Goal: Task Accomplishment & Management: Use online tool/utility

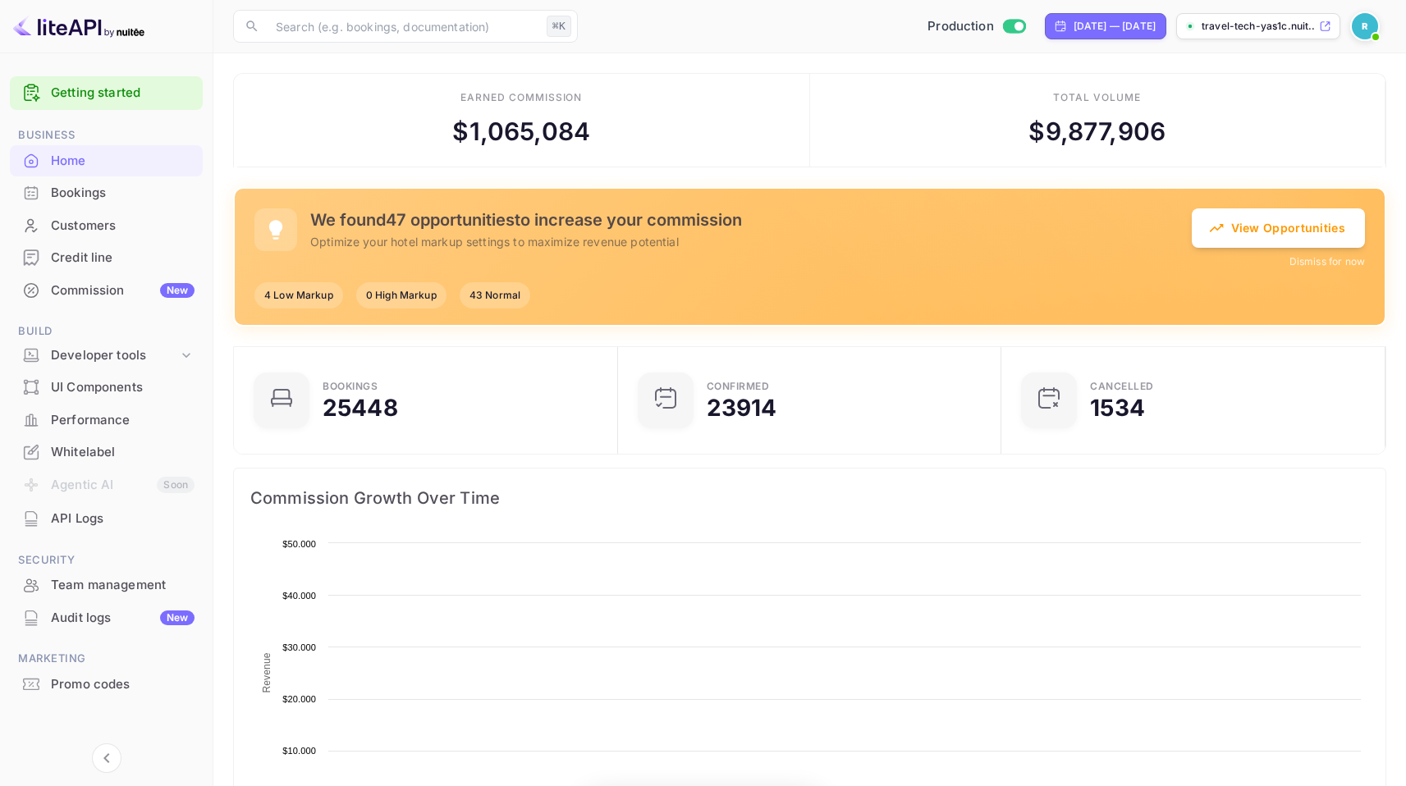
scroll to position [254, 362]
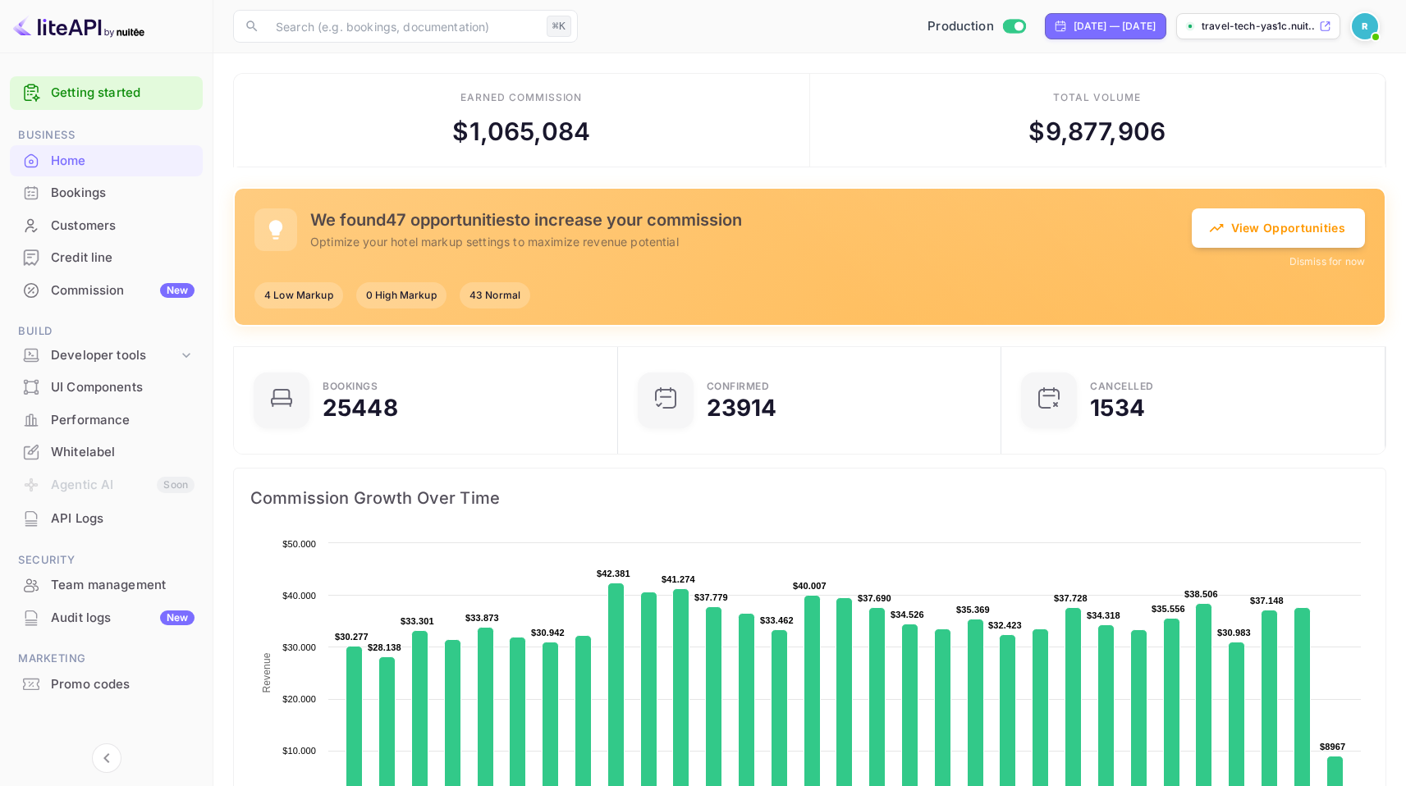
click at [120, 288] on div "Commission New" at bounding box center [123, 291] width 144 height 19
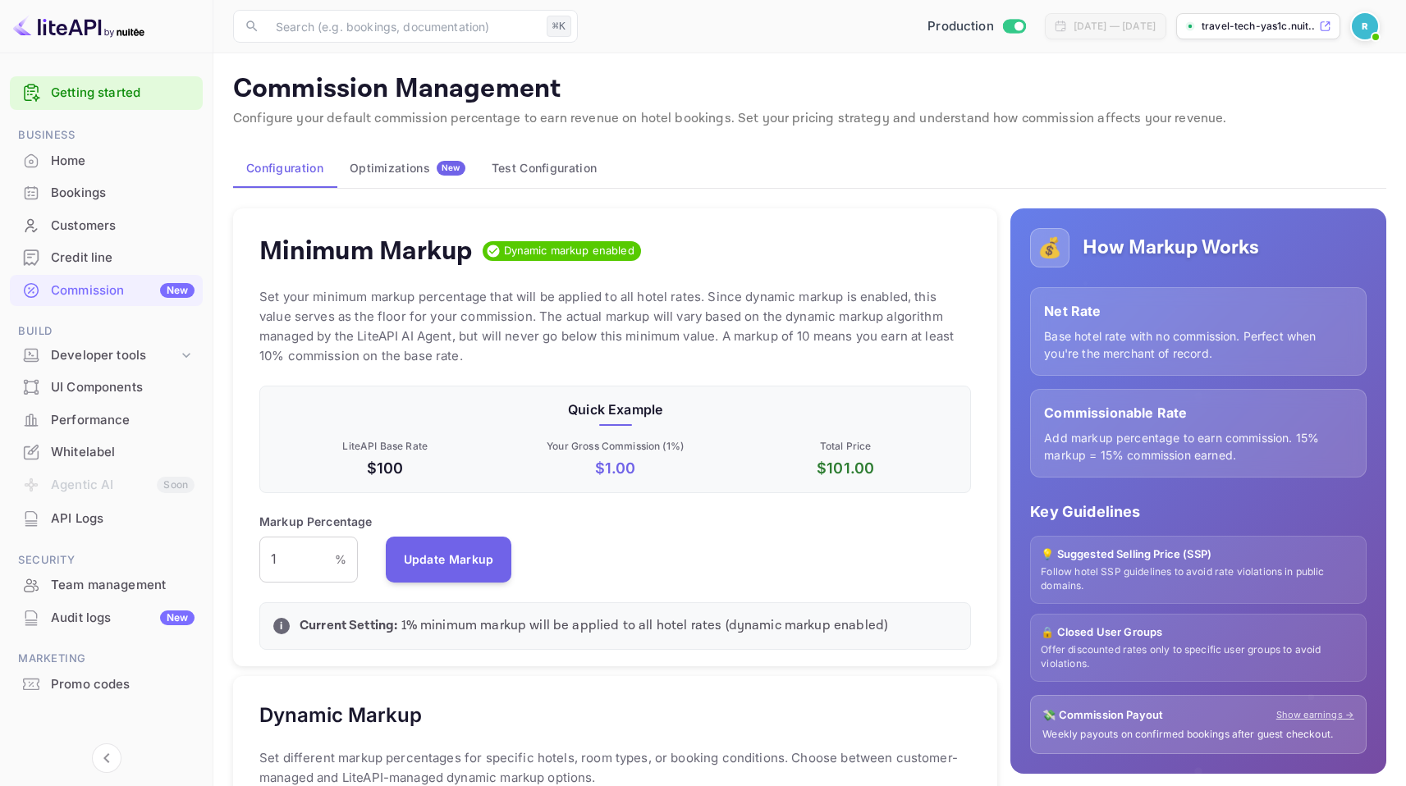
scroll to position [279, 699]
click at [431, 170] on div "Optimizations New" at bounding box center [408, 168] width 116 height 15
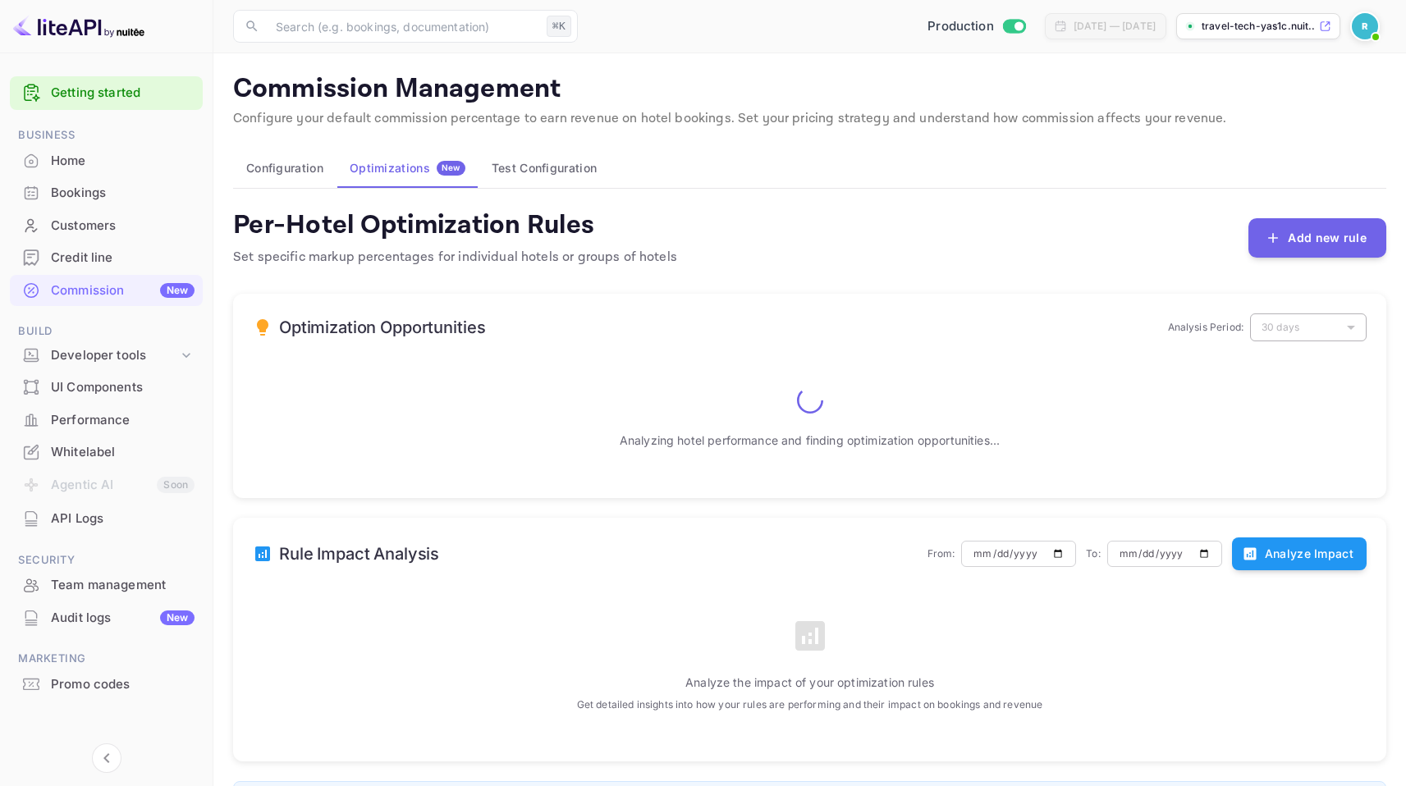
click at [518, 172] on button "Test Configuration" at bounding box center [544, 168] width 131 height 39
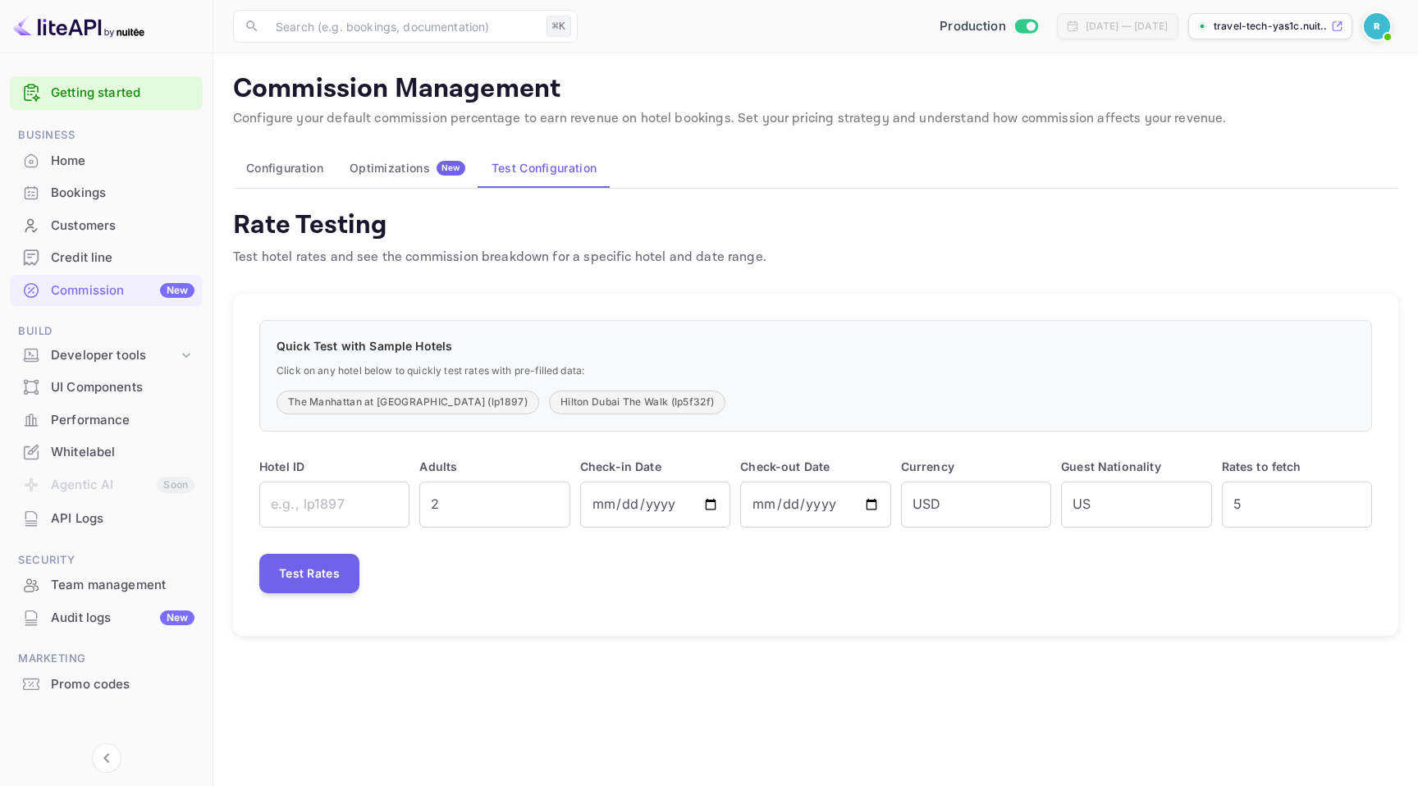
click at [398, 173] on div "Optimizations New" at bounding box center [408, 168] width 116 height 15
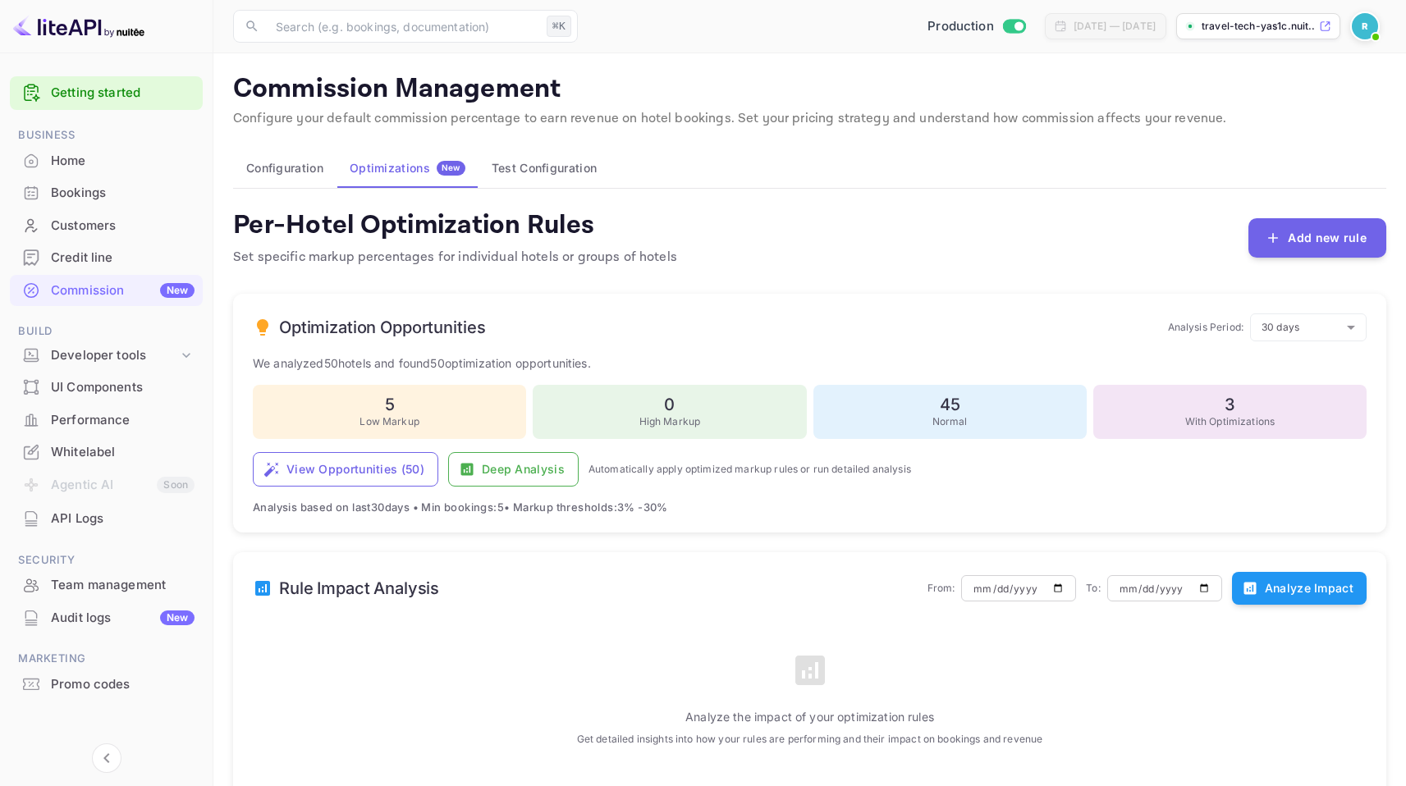
click at [517, 171] on button "Test Configuration" at bounding box center [544, 168] width 131 height 39
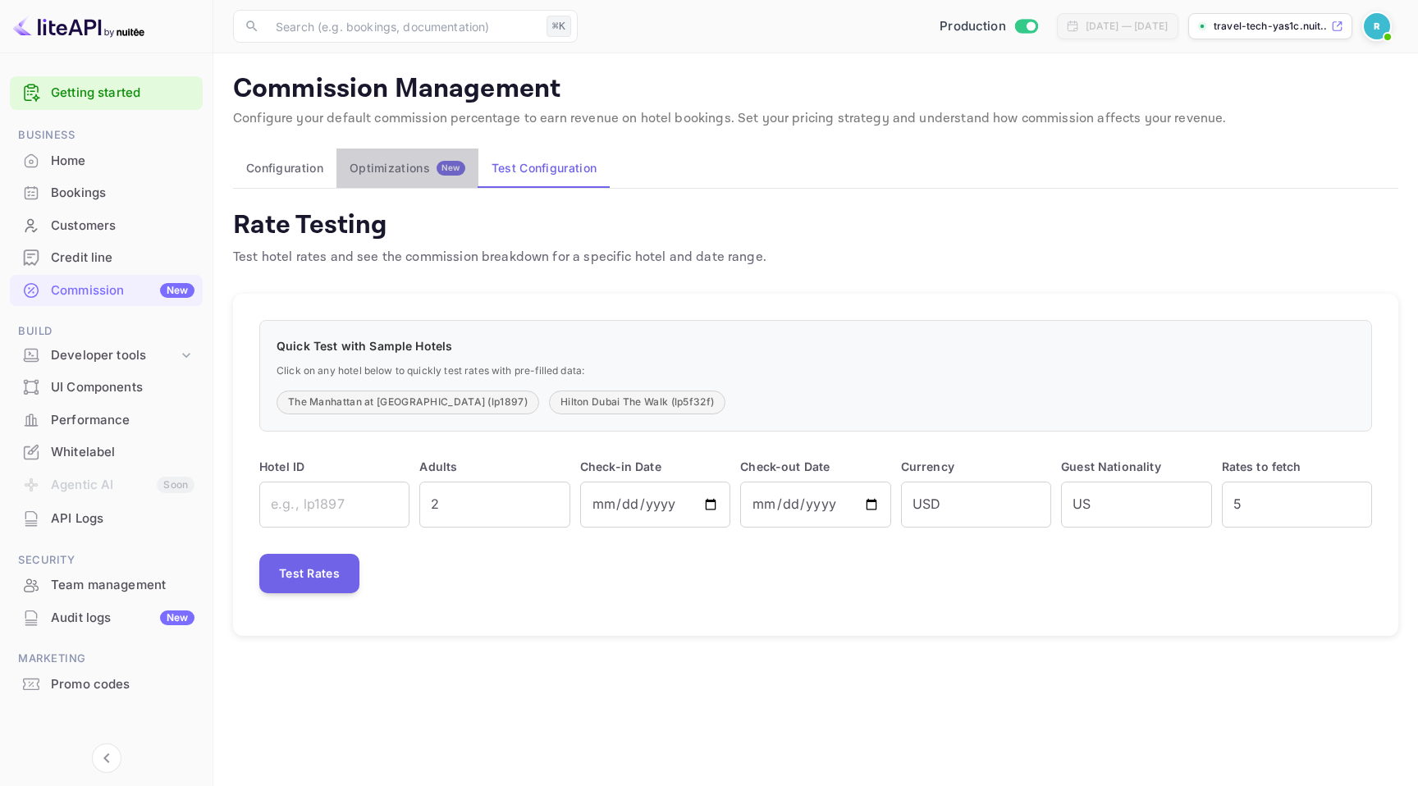
click at [440, 166] on span "New" at bounding box center [451, 168] width 29 height 11
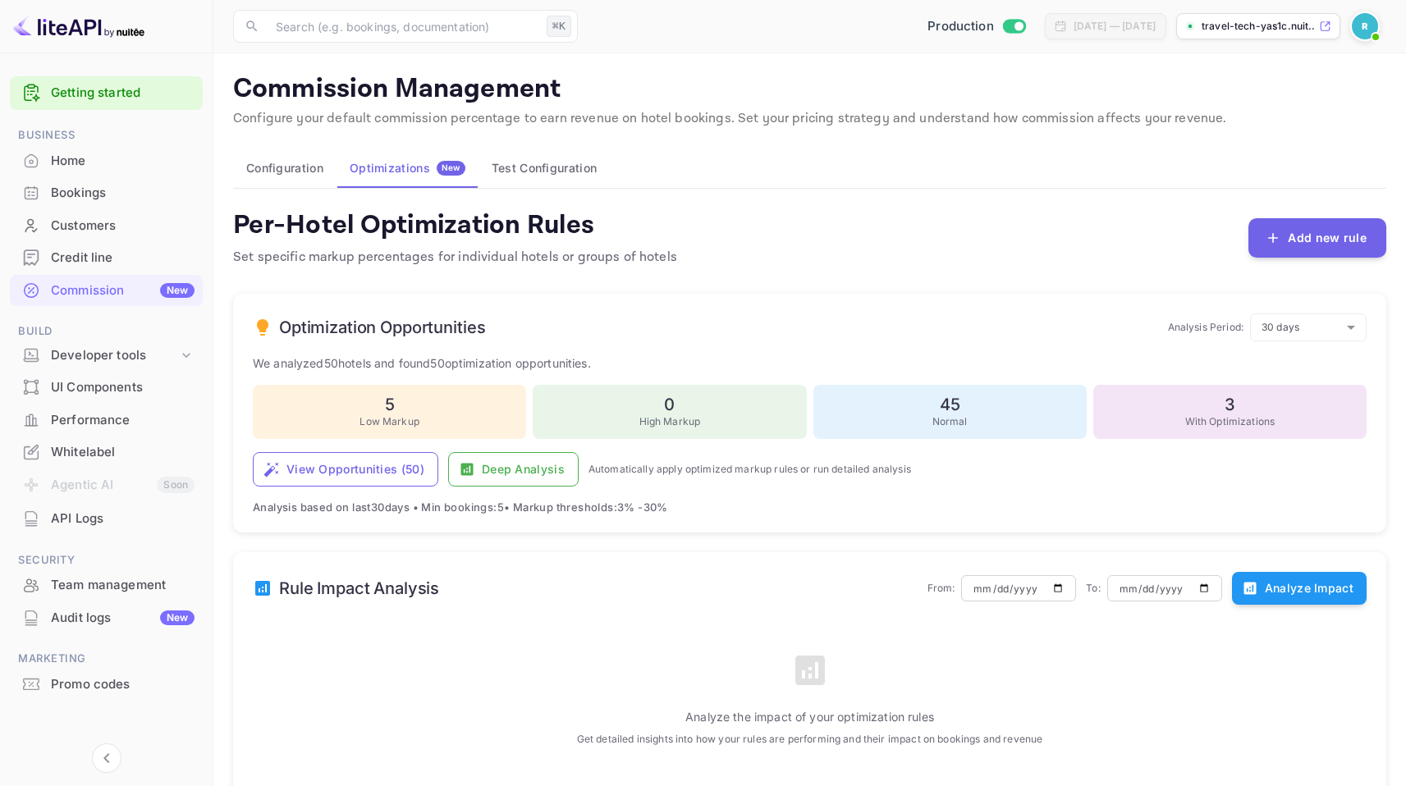
click at [527, 167] on button "Test Configuration" at bounding box center [544, 168] width 131 height 39
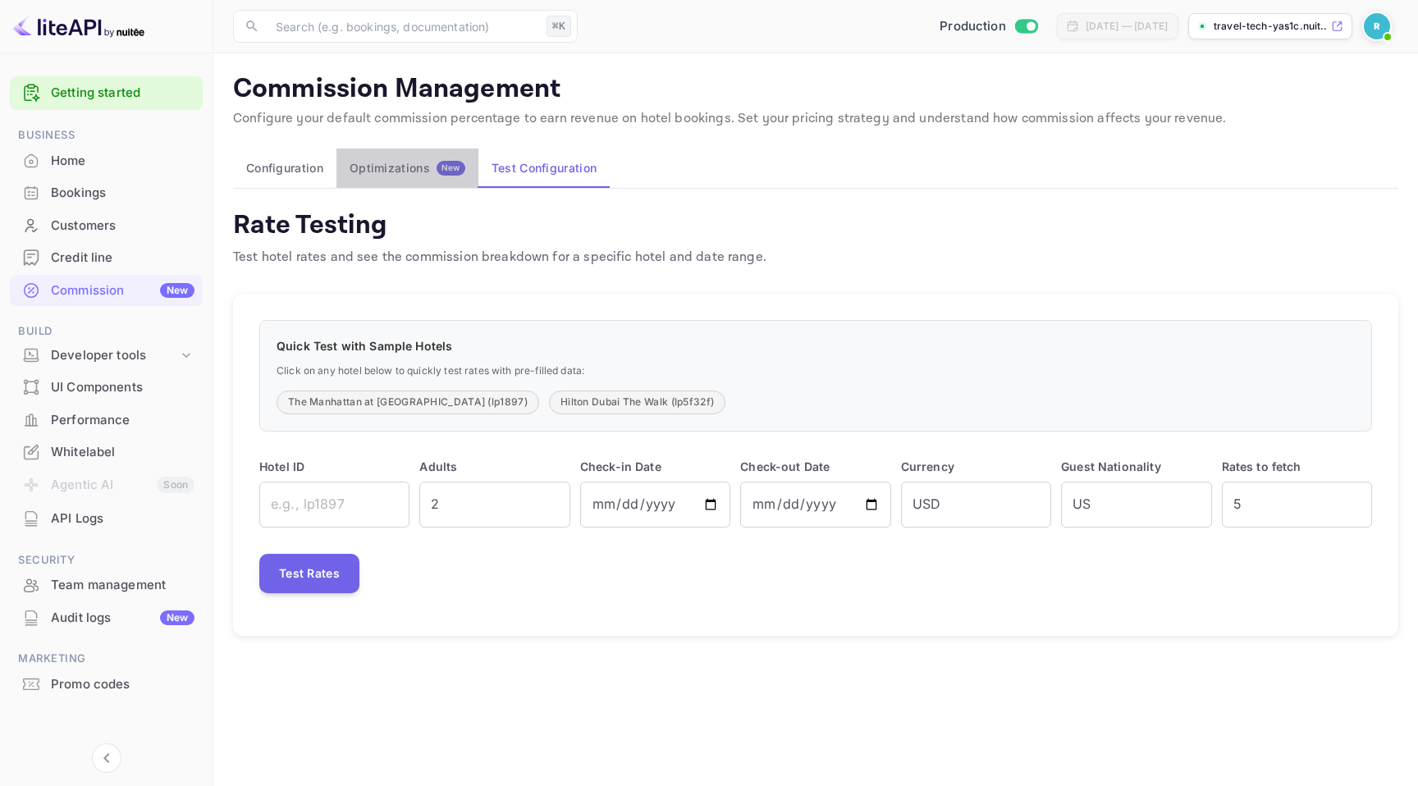
click at [403, 164] on div "Optimizations New" at bounding box center [408, 168] width 116 height 15
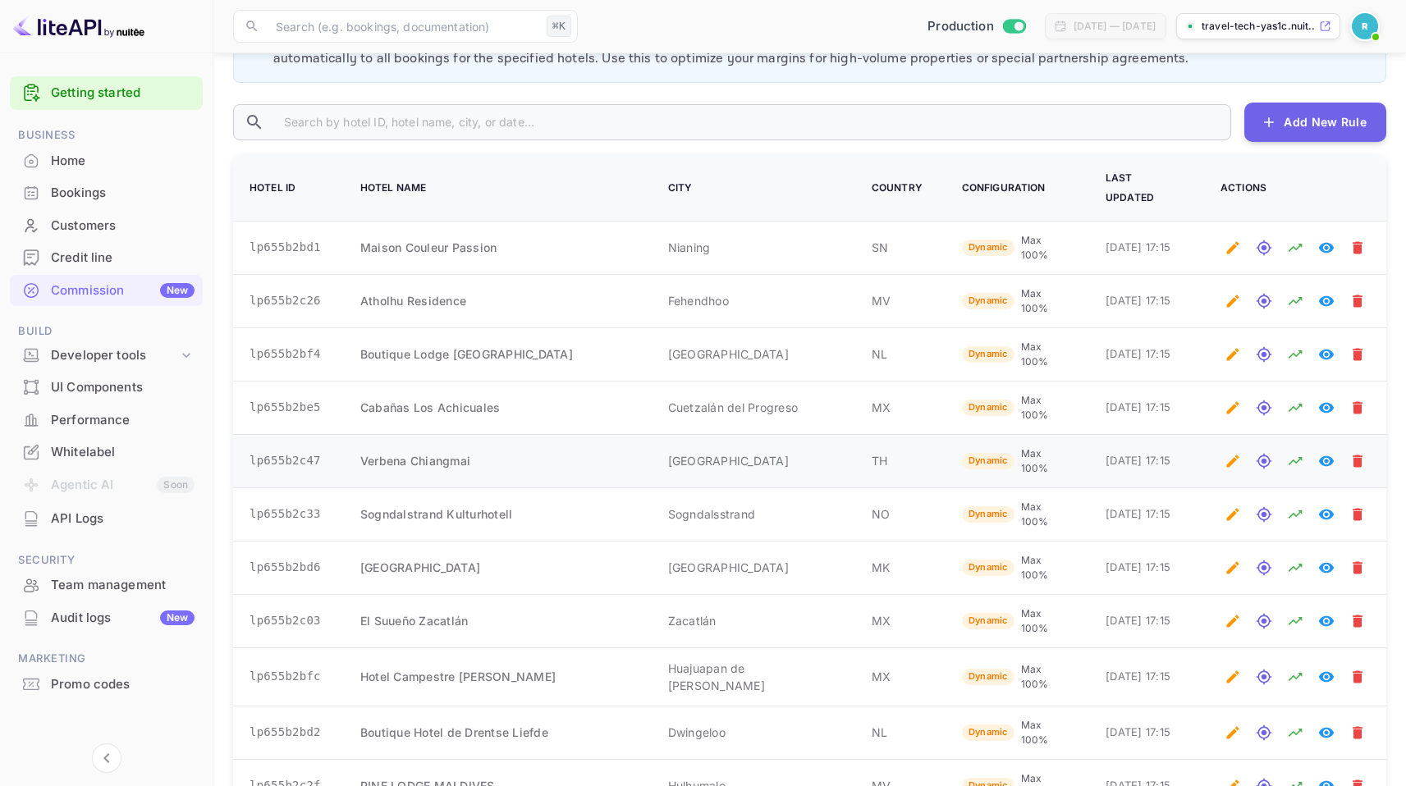
scroll to position [581, 0]
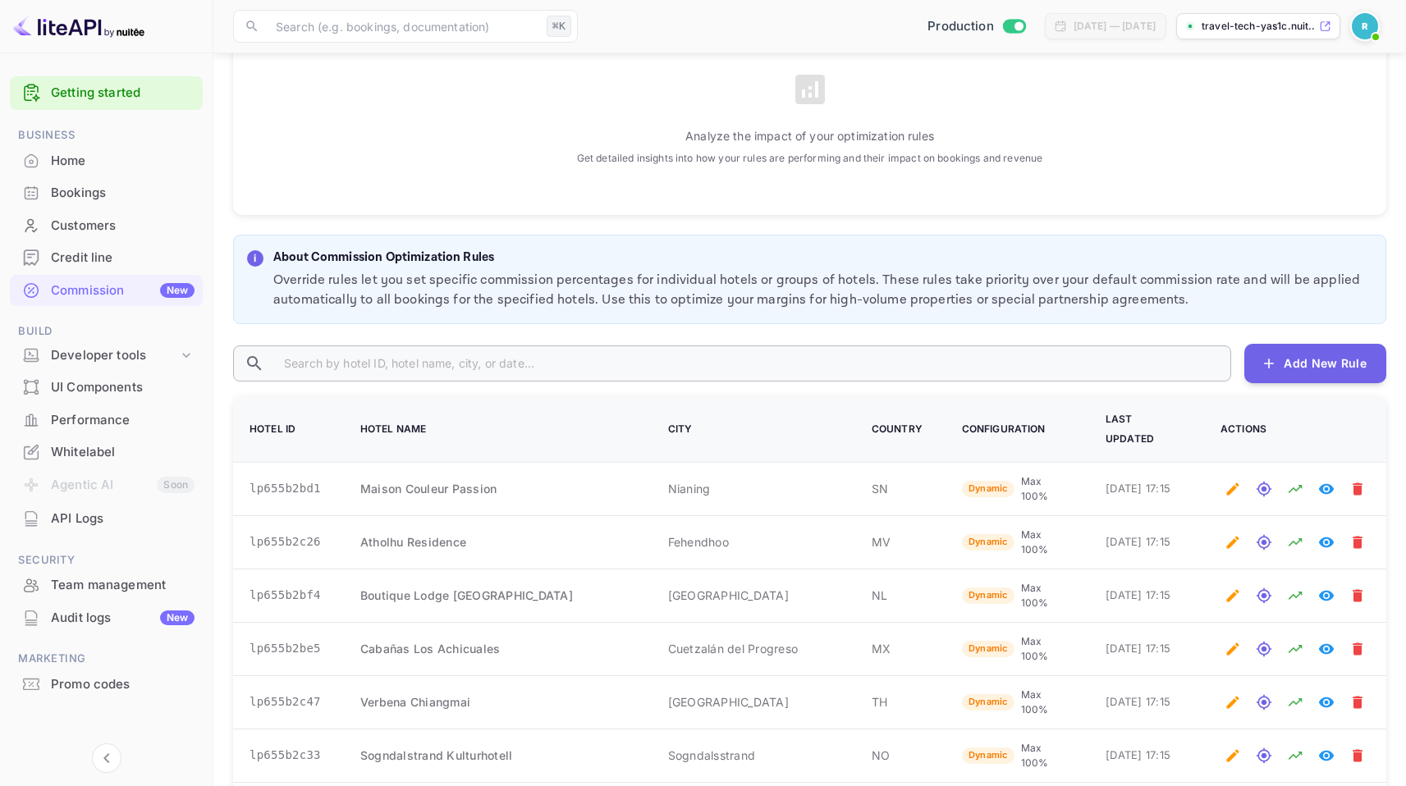
click at [495, 369] on input "text" at bounding box center [751, 364] width 960 height 36
paste input "lp655b6ac2"
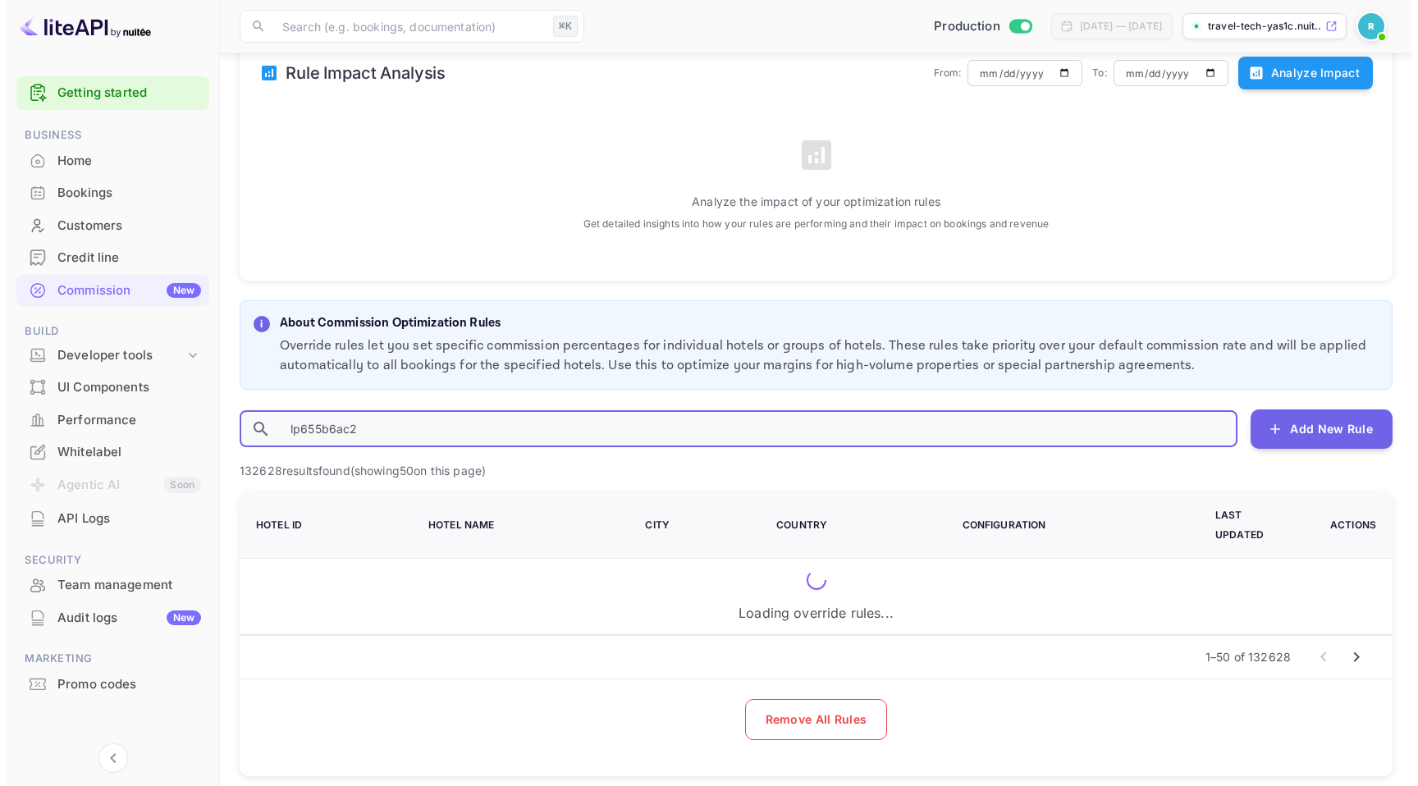
scroll to position [495, 0]
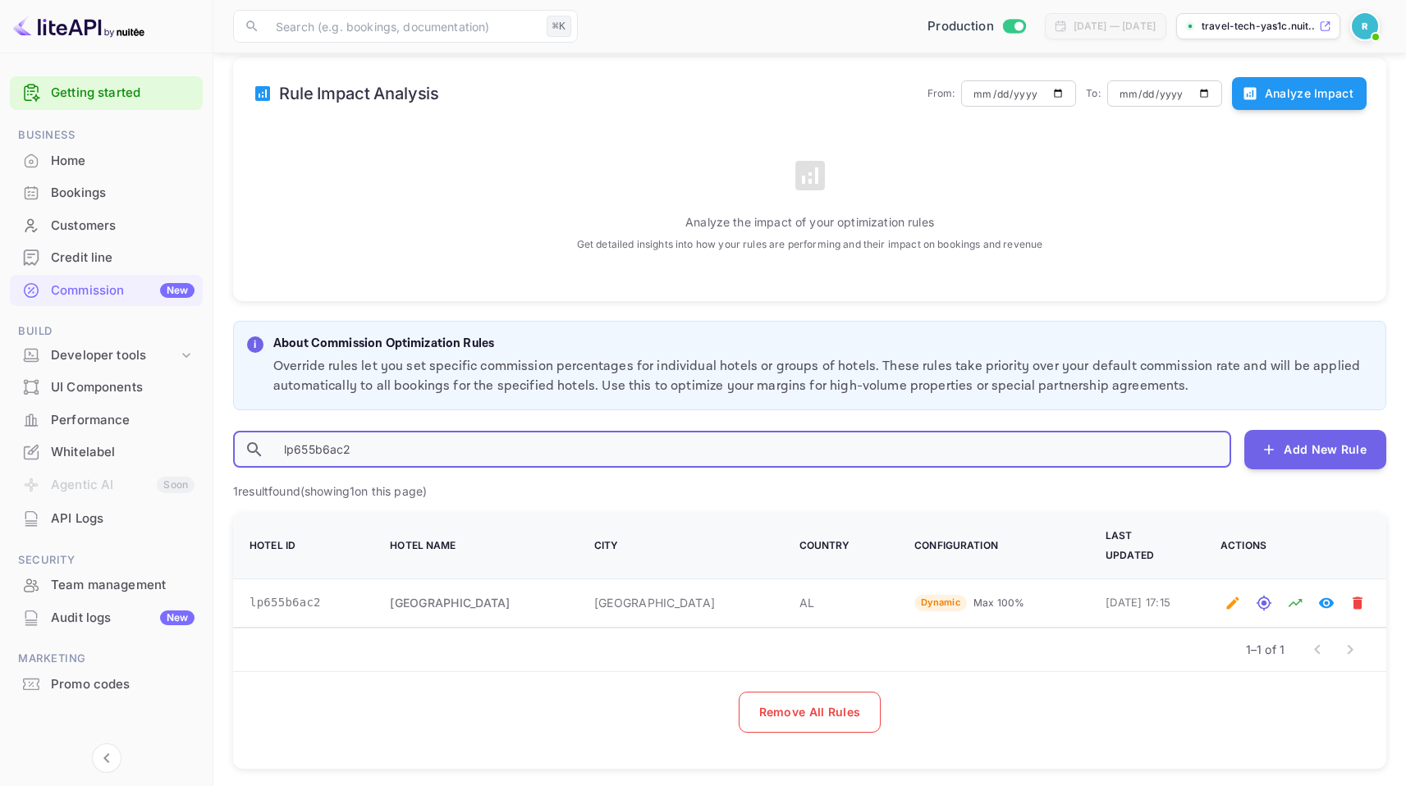
type input "lp655b6ac2"
click at [342, 453] on input "lp655b6ac2" at bounding box center [751, 450] width 960 height 36
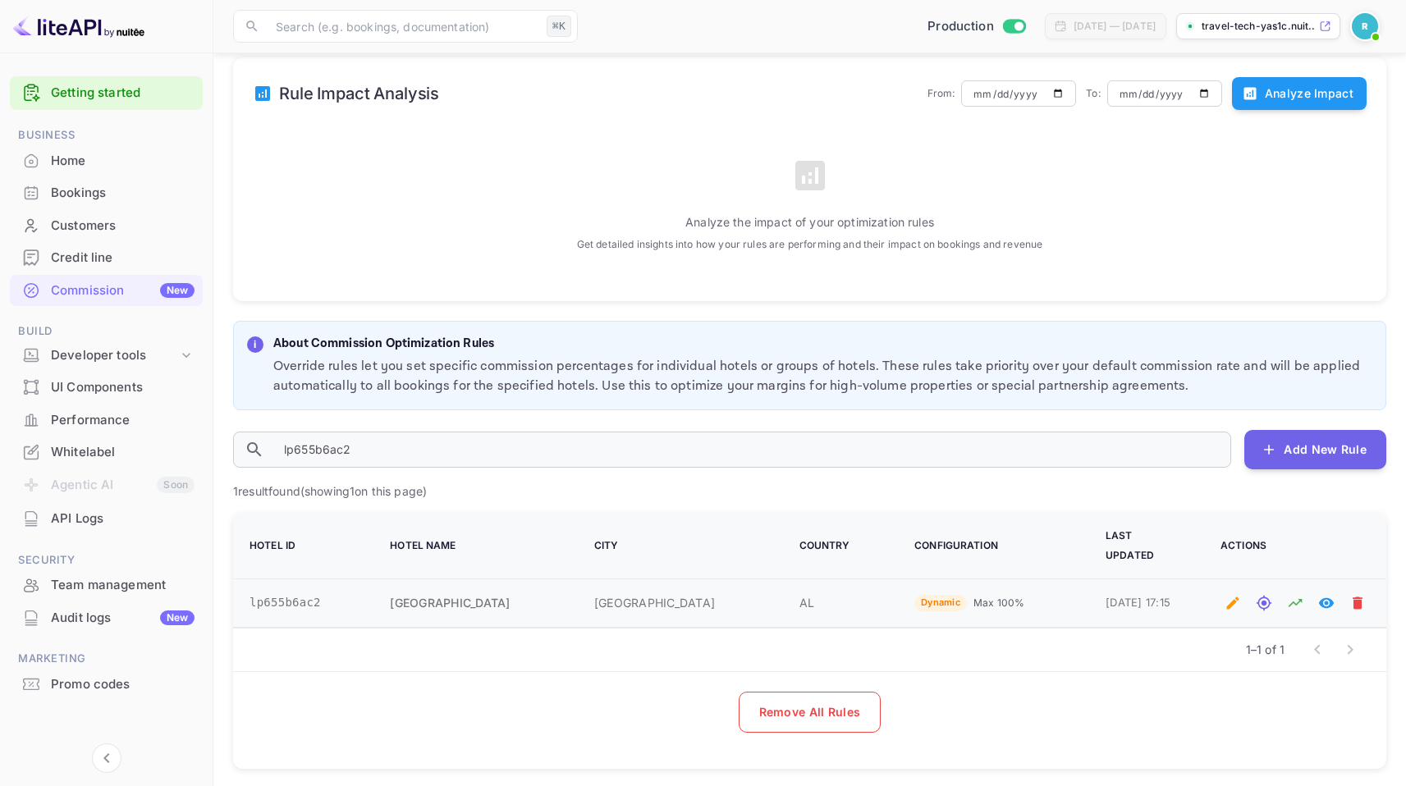
click at [324, 587] on td "lp655b6ac2" at bounding box center [301, 603] width 137 height 48
click at [1231, 595] on icon "Edit optimization rule" at bounding box center [1233, 603] width 16 height 16
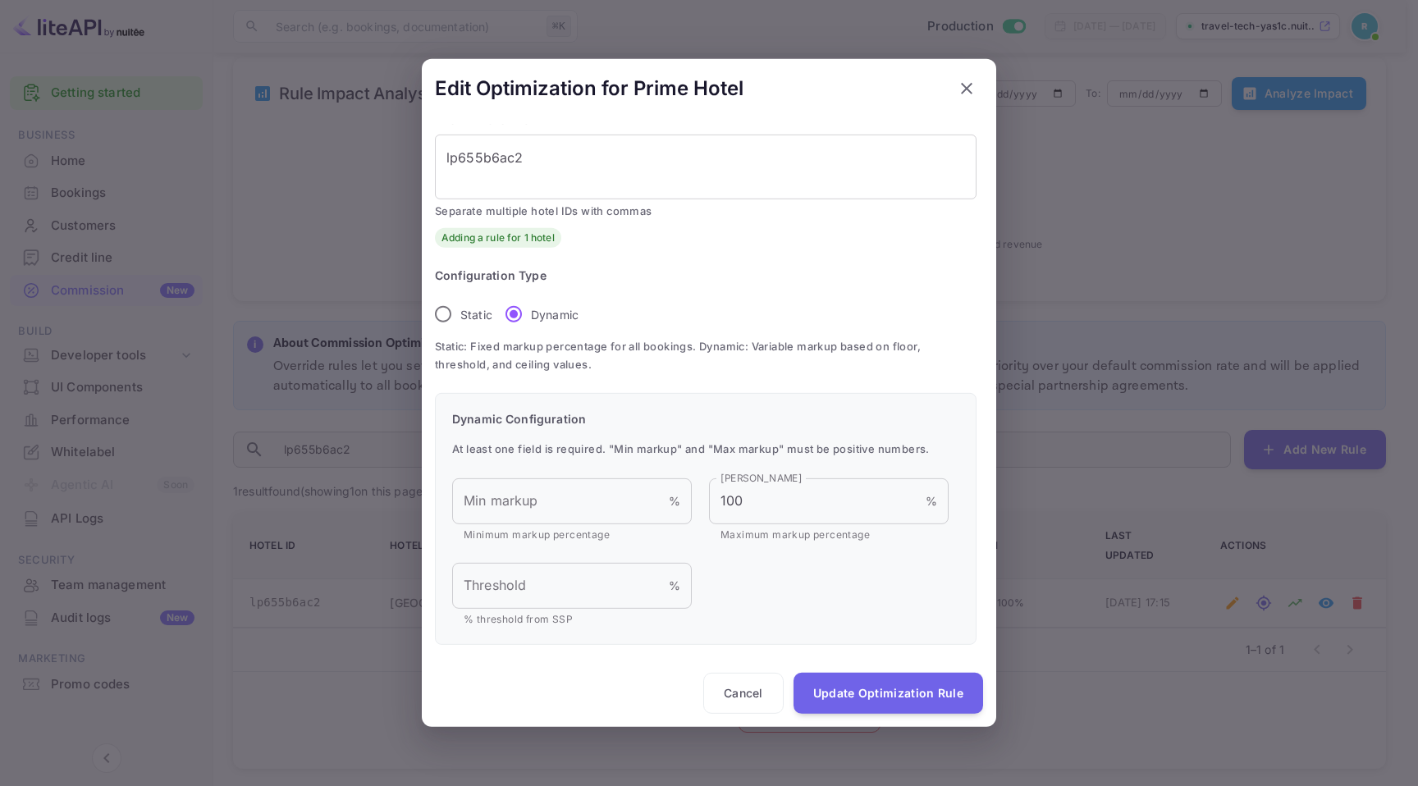
scroll to position [24, 0]
